Goal: Check status: Check status

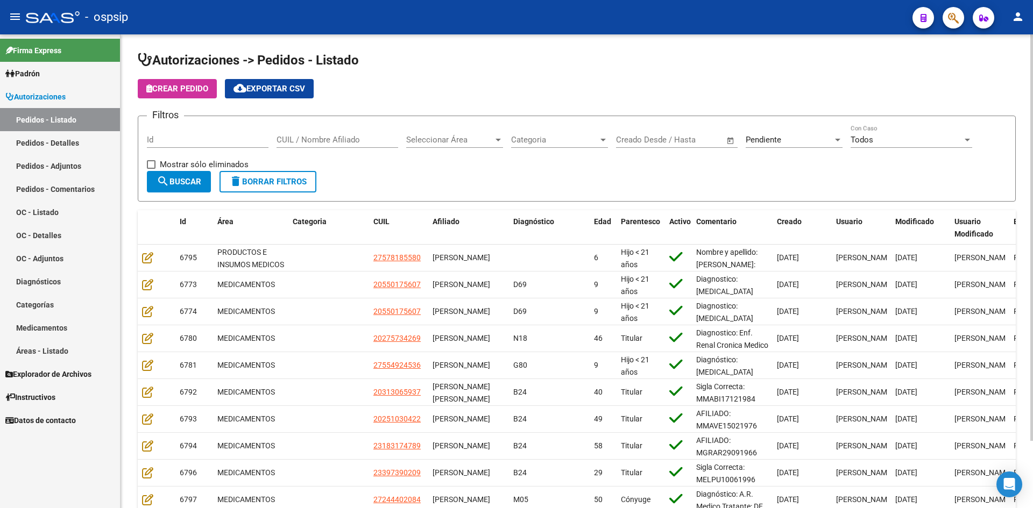
click at [312, 139] on input "CUIL / Nombre Afiliado" at bounding box center [338, 140] width 122 height 10
click at [797, 139] on div "Pendiente" at bounding box center [789, 140] width 87 height 10
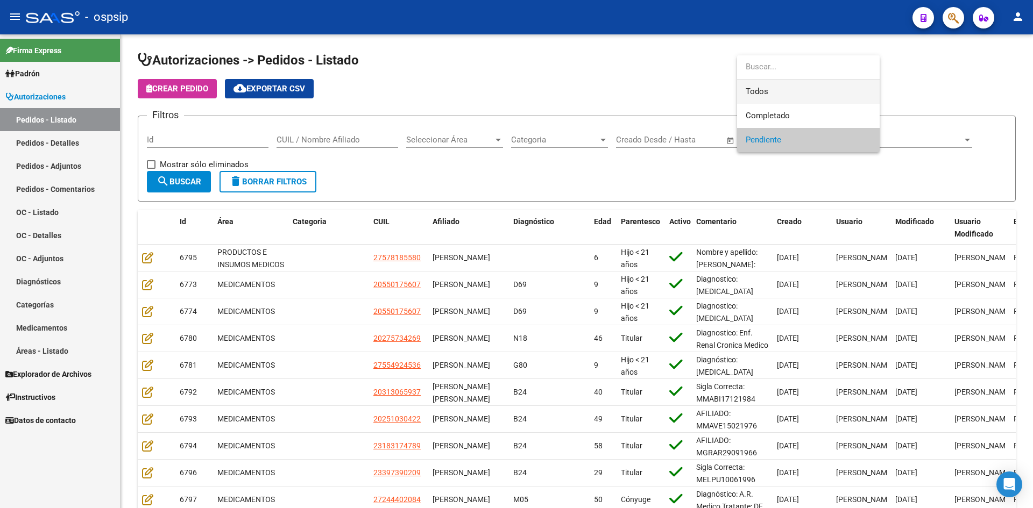
click at [783, 91] on span "Todos" at bounding box center [808, 92] width 125 height 24
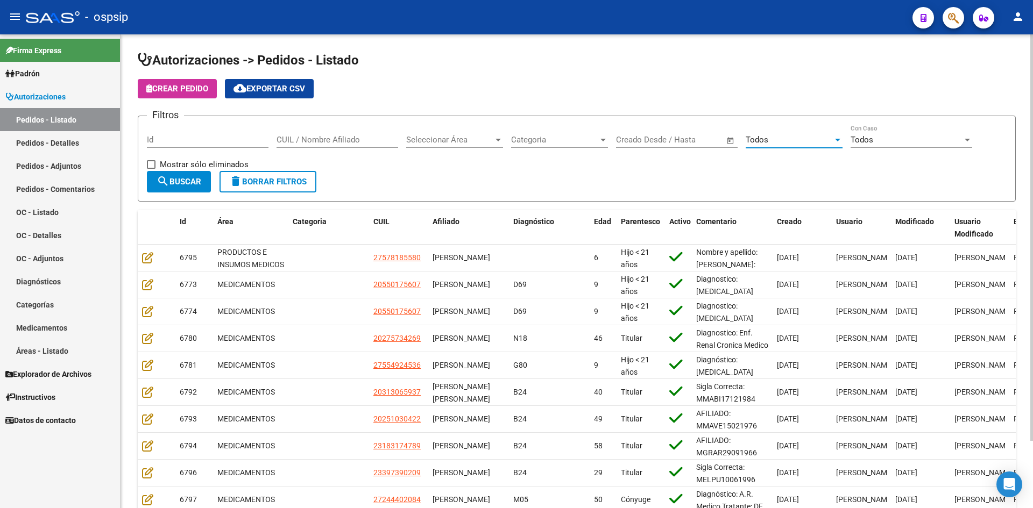
click at [384, 141] on input "CUIL / Nombre Afiliado" at bounding box center [338, 140] width 122 height 10
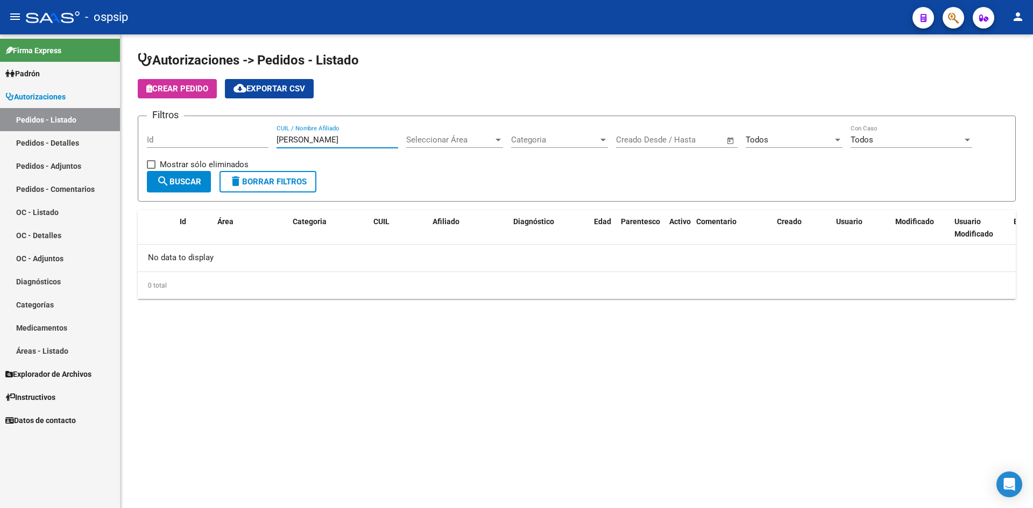
click at [161, 190] on button "search Buscar" at bounding box center [179, 182] width 64 height 22
click at [318, 137] on input "[PERSON_NAME]" at bounding box center [338, 140] width 122 height 10
type input "[PERSON_NAME]"
click at [304, 141] on input "[PERSON_NAME]" at bounding box center [338, 140] width 122 height 10
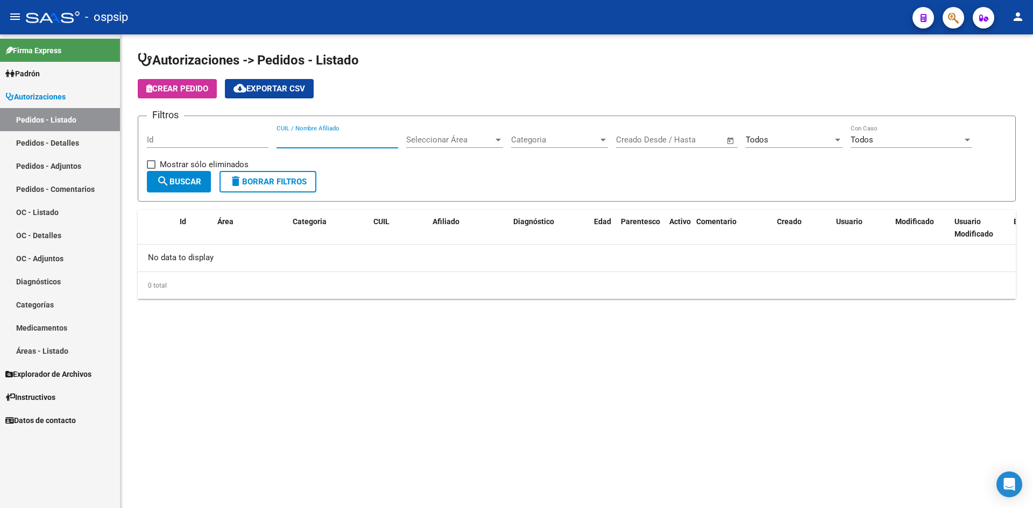
click at [154, 180] on button "search Buscar" at bounding box center [179, 182] width 64 height 22
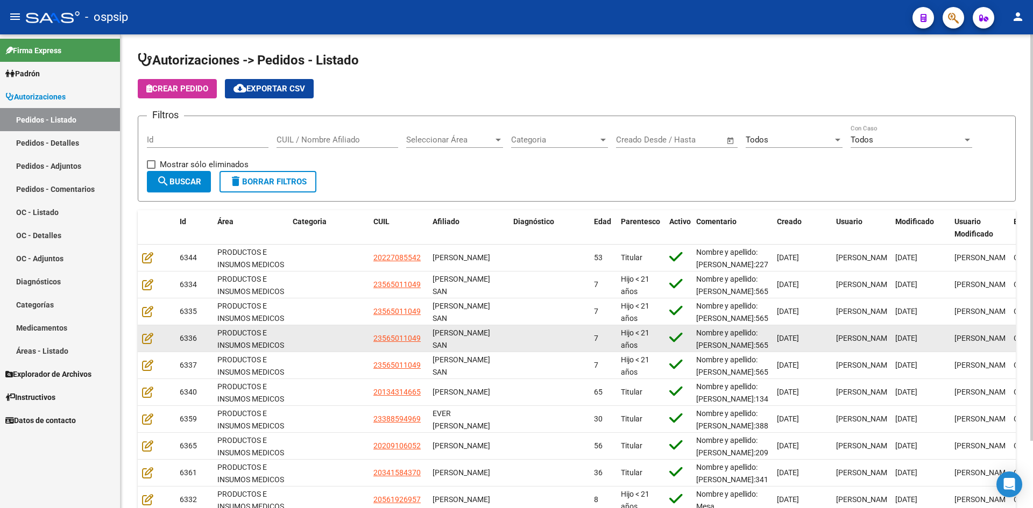
scroll to position [54, 0]
